Goal: Task Accomplishment & Management: Manage account settings

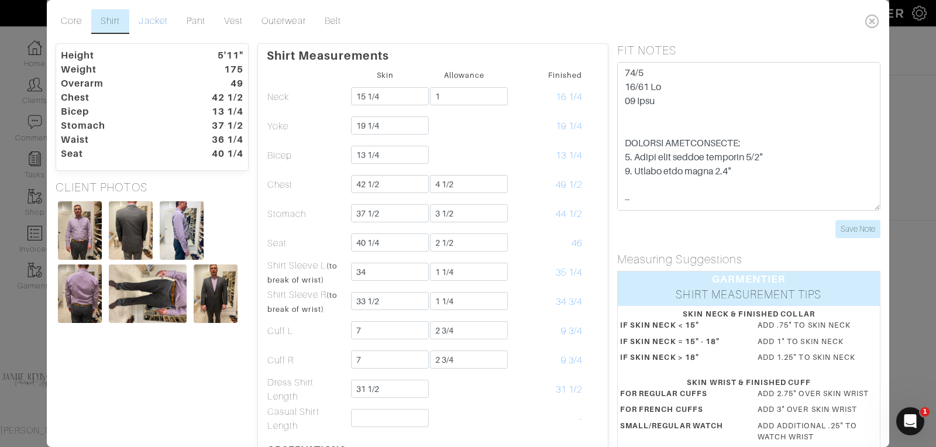
click at [160, 18] on link "Jacket" at bounding box center [152, 21] width 47 height 25
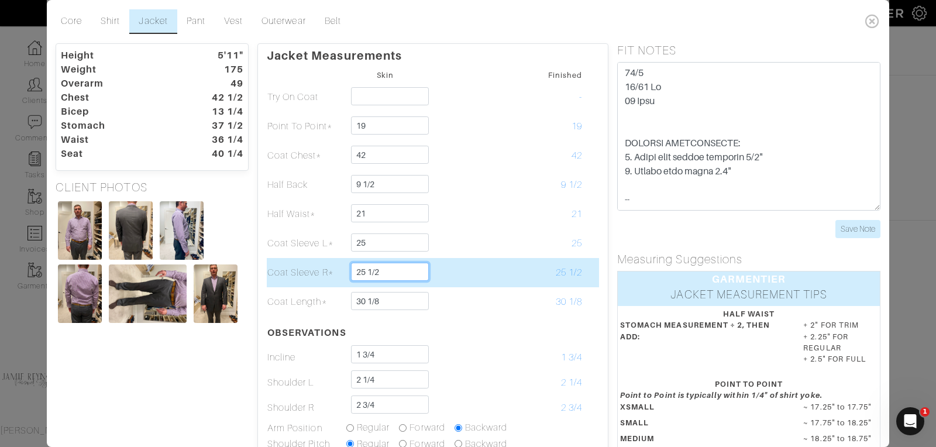
click at [381, 271] on input "25 1/2" at bounding box center [390, 272] width 78 height 18
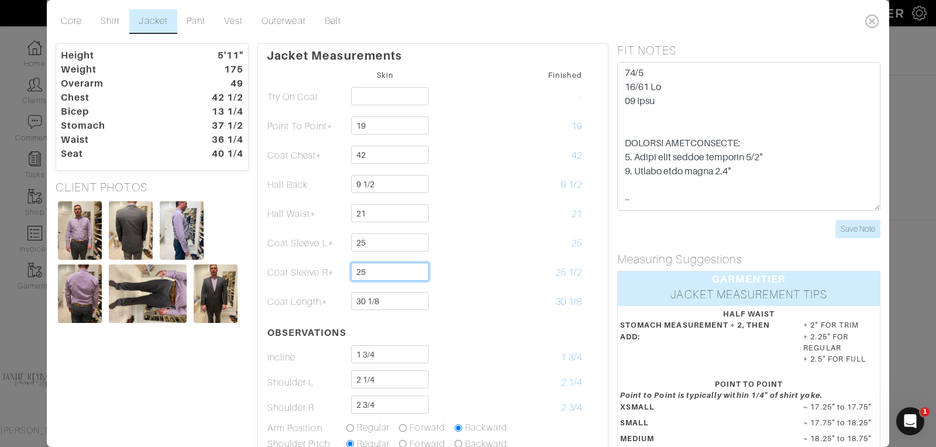
type input "25"
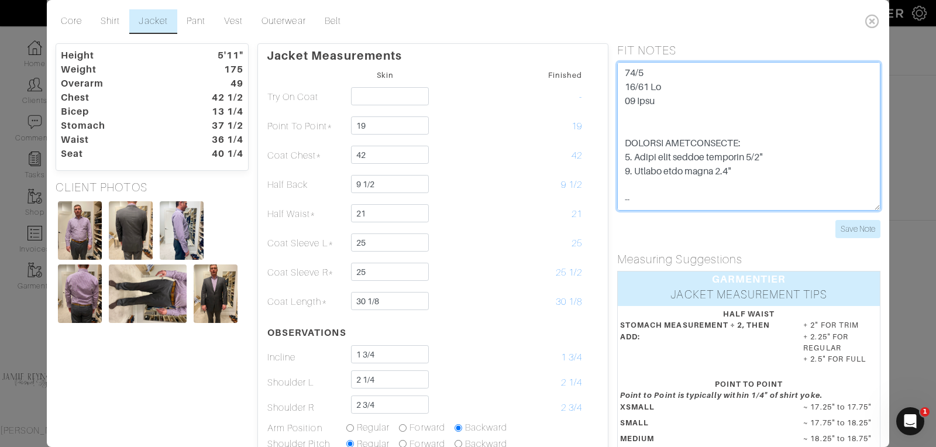
click at [678, 114] on textarea at bounding box center [748, 136] width 263 height 149
click at [663, 97] on textarea at bounding box center [748, 136] width 263 height 149
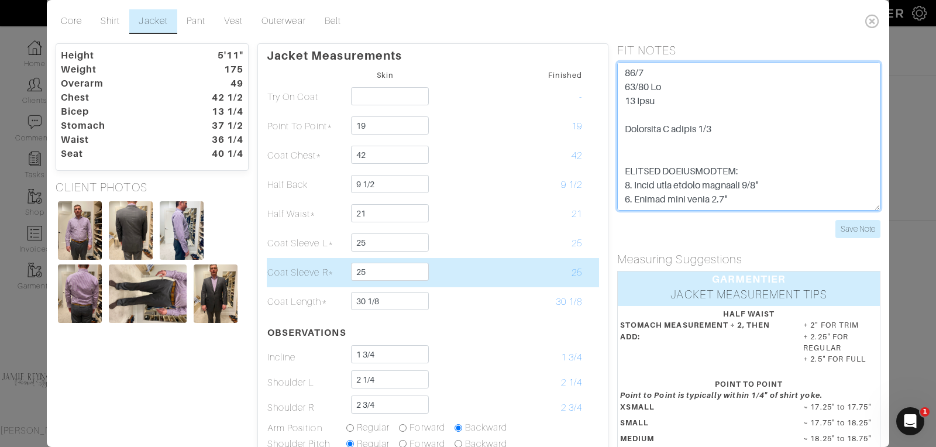
type textarea "10/6 33/12 Ri 34 Left Shortened R sleeve 1/2 SPECIAL INSTRUCTIONS: 1. Lower bac…"
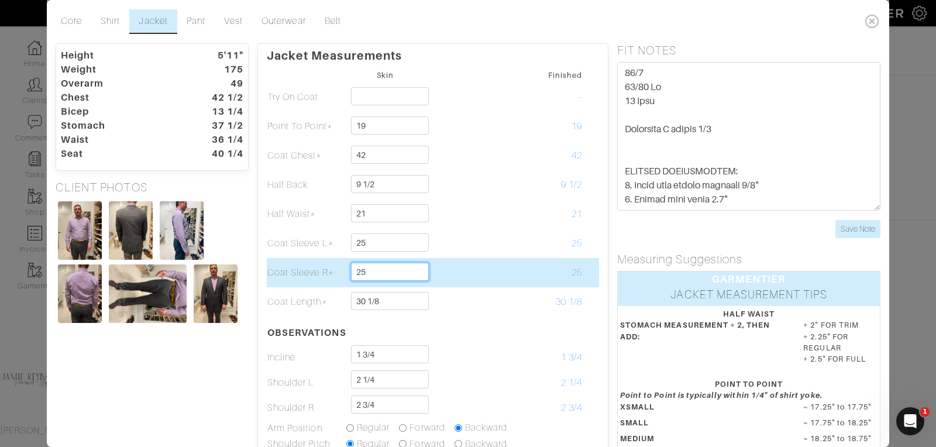
click at [393, 268] on input "25" at bounding box center [390, 272] width 78 height 18
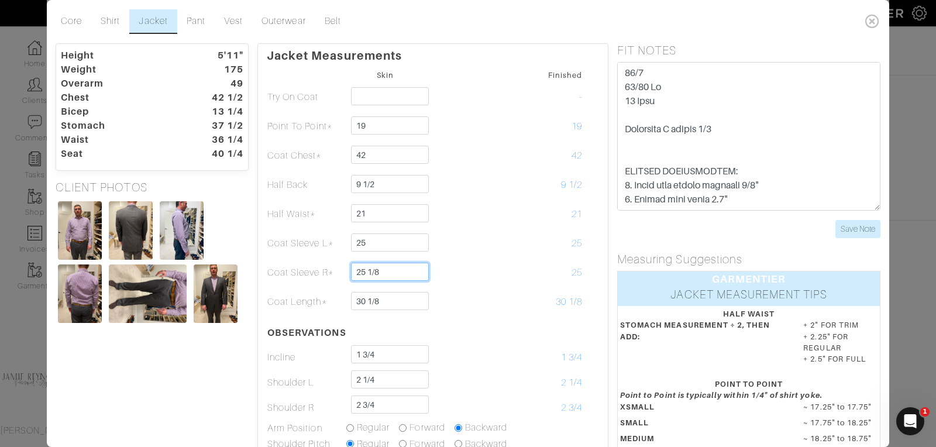
type input "25 1/8"
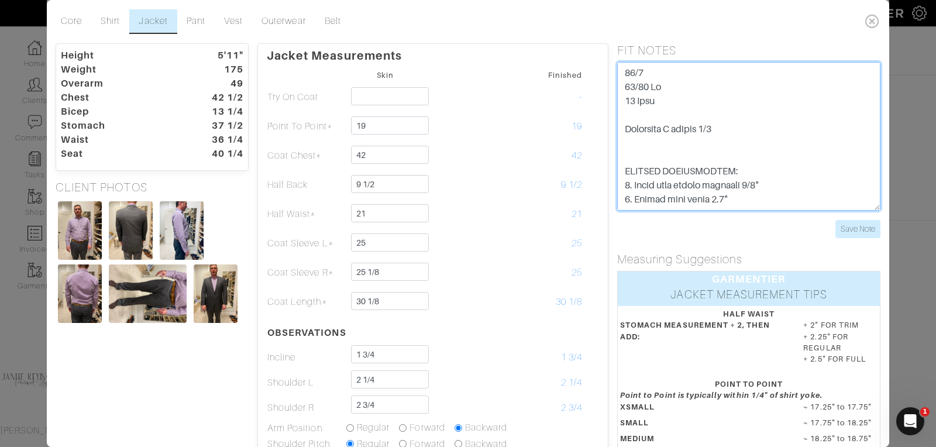
click at [720, 130] on textarea at bounding box center [748, 136] width 263 height 149
click at [657, 103] on textarea at bounding box center [748, 136] width 263 height 149
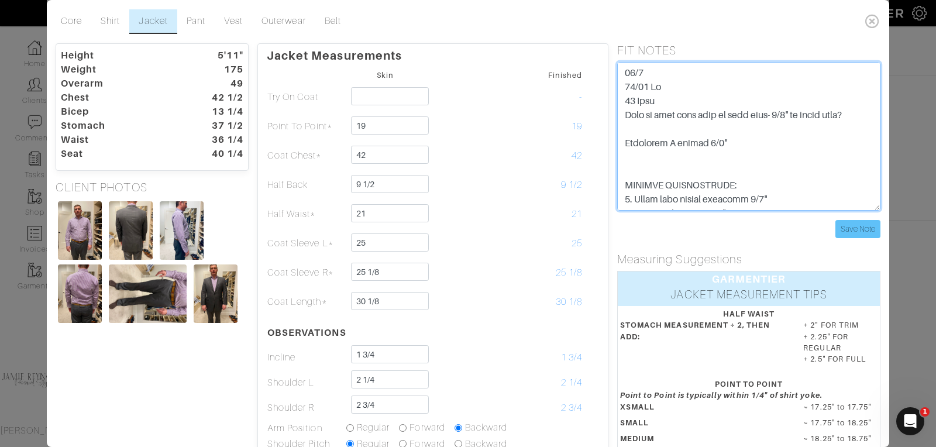
type textarea "10/6 33/12 Ri 34 Left Need to give more room in half back- 1/2" or round back? …"
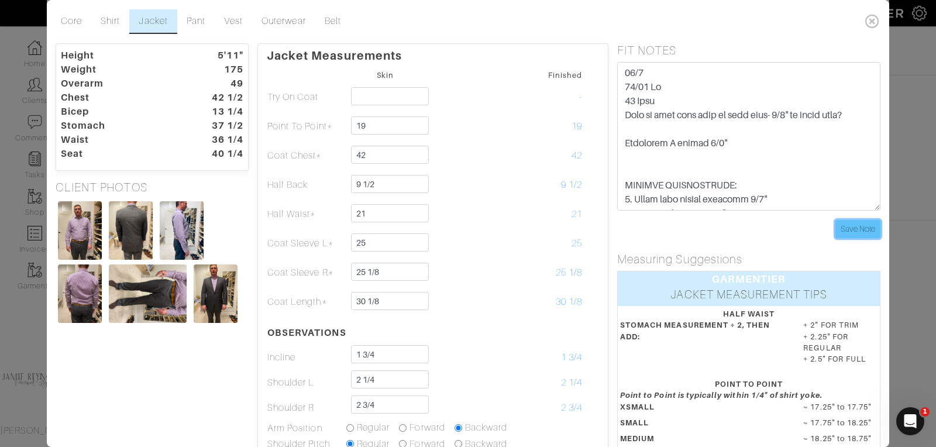
click at [854, 225] on input "Save Note" at bounding box center [858, 229] width 45 height 18
click at [866, 218] on form "Save Note" at bounding box center [748, 150] width 263 height 176
click at [867, 240] on div "FIT NOTES Save Note" at bounding box center [749, 147] width 281 height 209
click at [863, 227] on input "Save Note" at bounding box center [858, 229] width 45 height 18
